Goal: Transaction & Acquisition: Purchase product/service

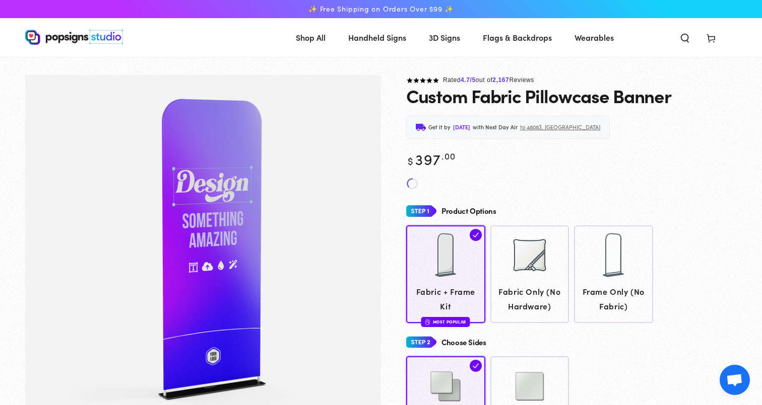
click at [681, 34] on use "Search our site" at bounding box center [684, 38] width 7 height 8
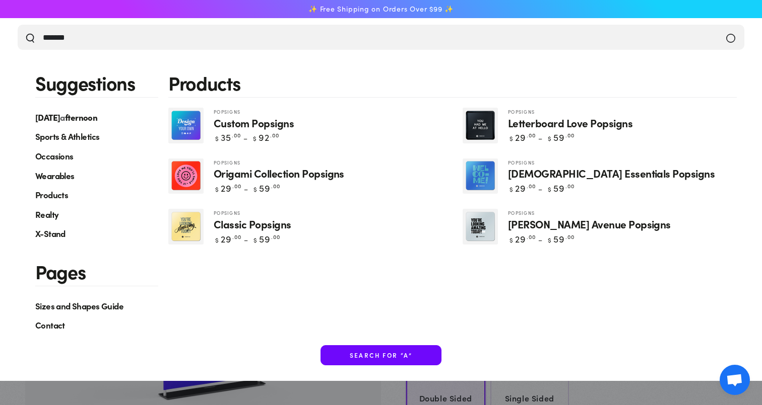
type input "*******"
click at [30, 37] on button "Search our site" at bounding box center [30, 37] width 10 height 10
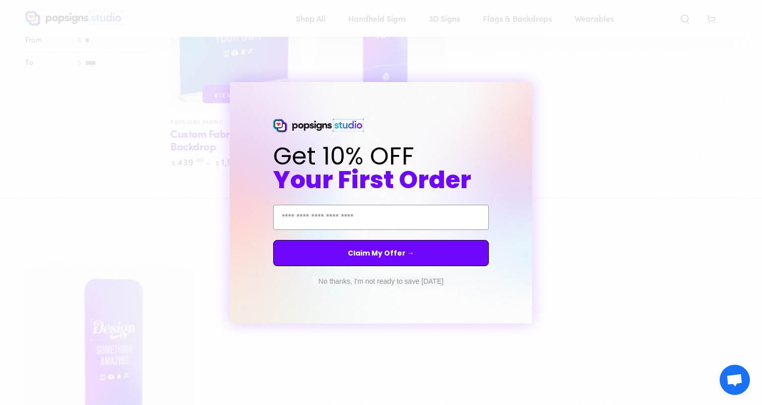
scroll to position [304, 0]
click at [532, 90] on circle "Close dialog" at bounding box center [533, 91] width 10 height 10
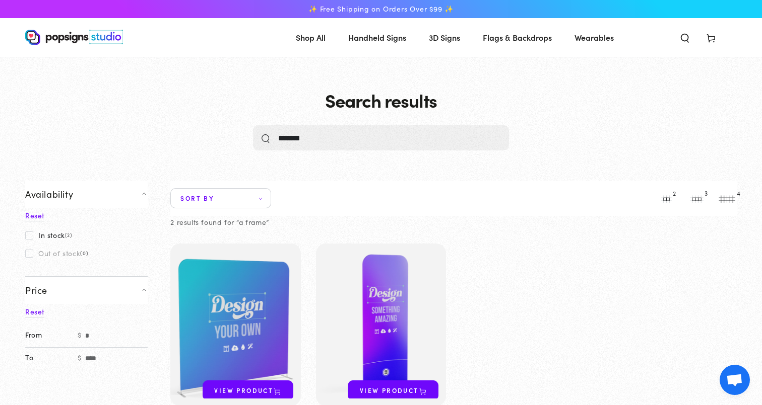
scroll to position [0, 0]
click at [60, 36] on img at bounding box center [74, 37] width 98 height 15
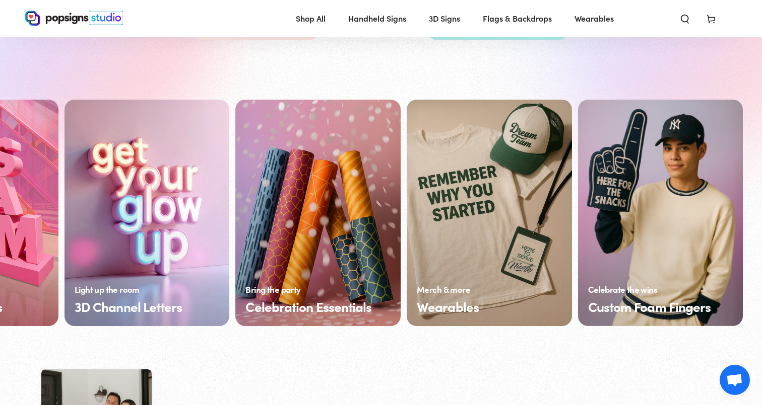
scroll to position [689, 0]
